Goal: Navigation & Orientation: Find specific page/section

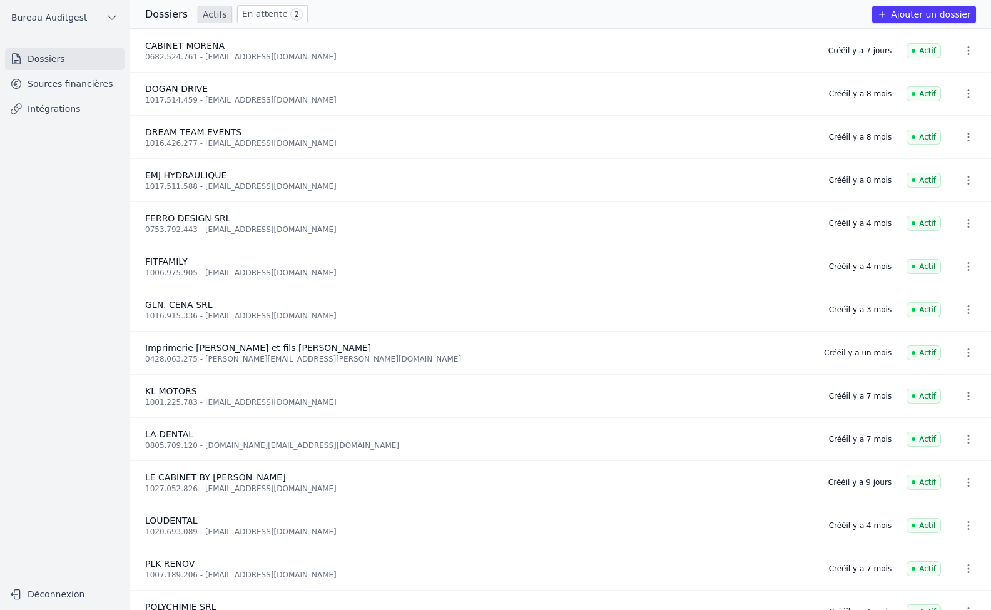
click at [70, 93] on link "Sources financières" at bounding box center [65, 84] width 120 height 23
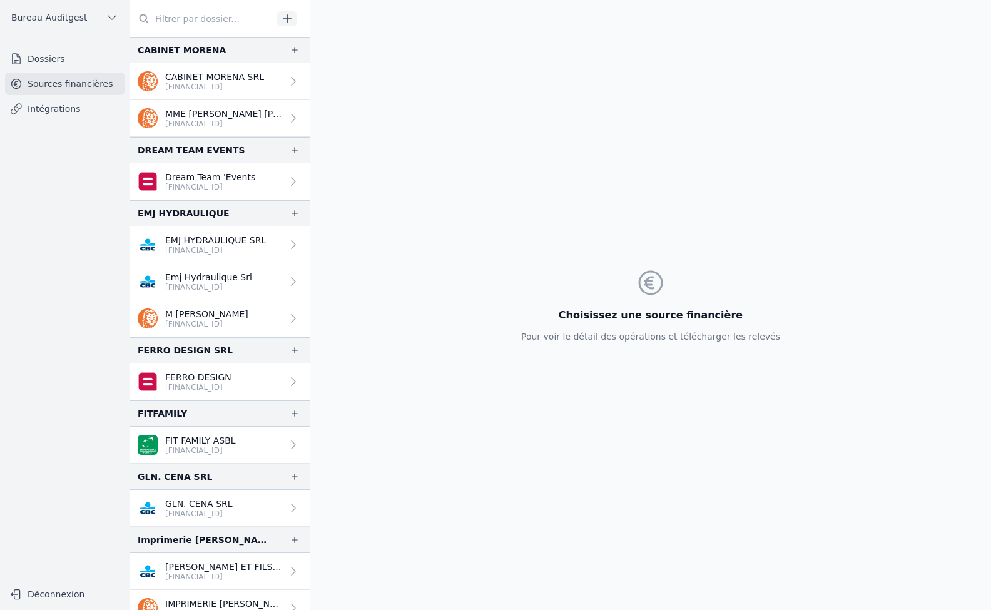
click at [248, 322] on p "[FINANCIAL_ID]" at bounding box center [206, 324] width 83 height 10
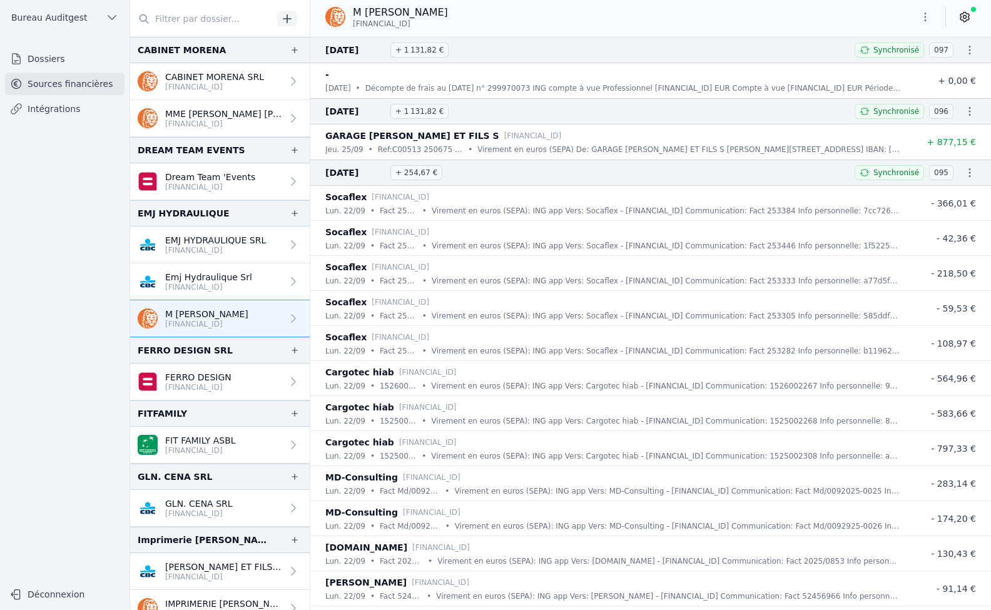
click at [240, 278] on p "Emj Hydraulique Srl" at bounding box center [208, 277] width 87 height 13
